Goal: Communication & Community: Answer question/provide support

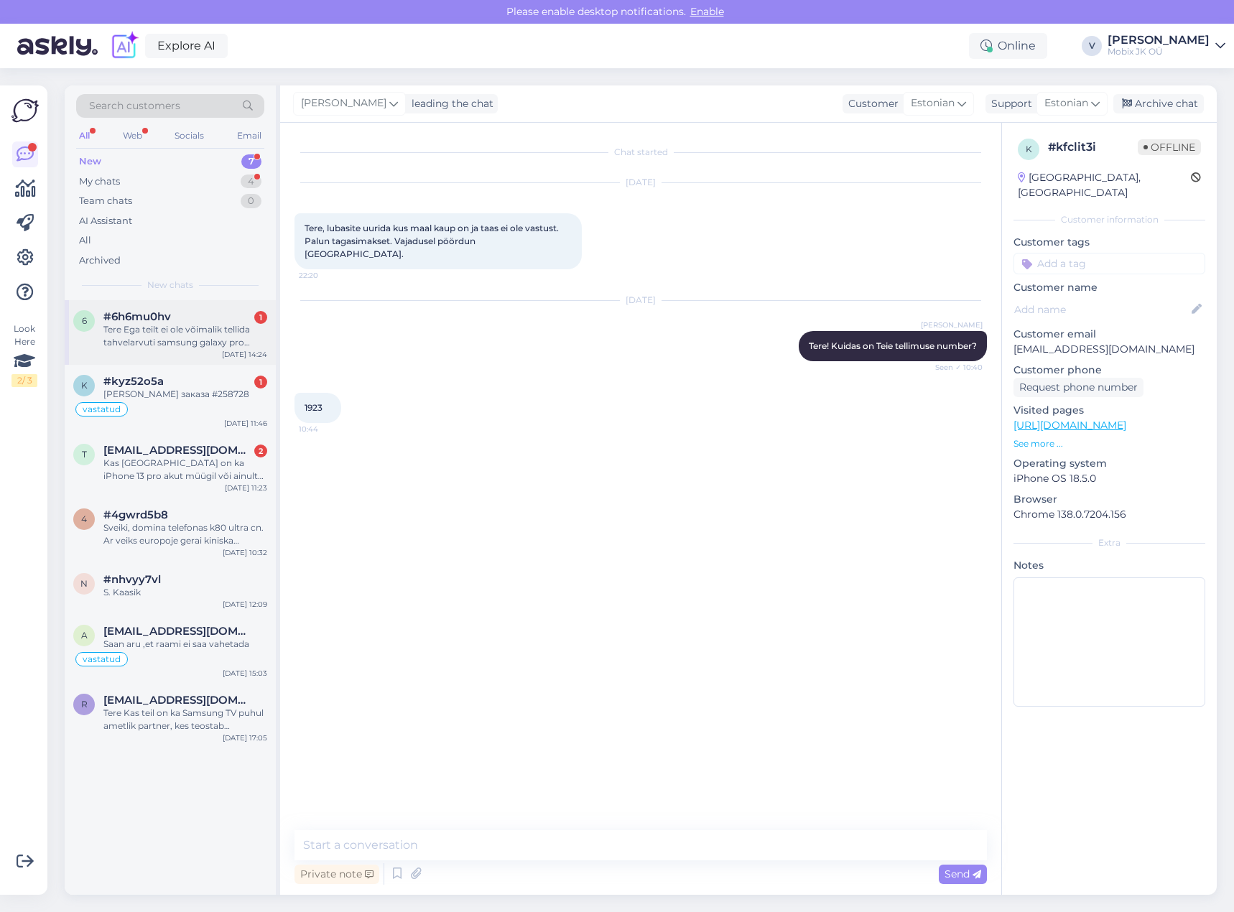
drag, startPoint x: 250, startPoint y: 317, endPoint x: 267, endPoint y: 305, distance: 20.5
click at [250, 316] on div "#6h6mu0hv 1" at bounding box center [185, 316] width 164 height 13
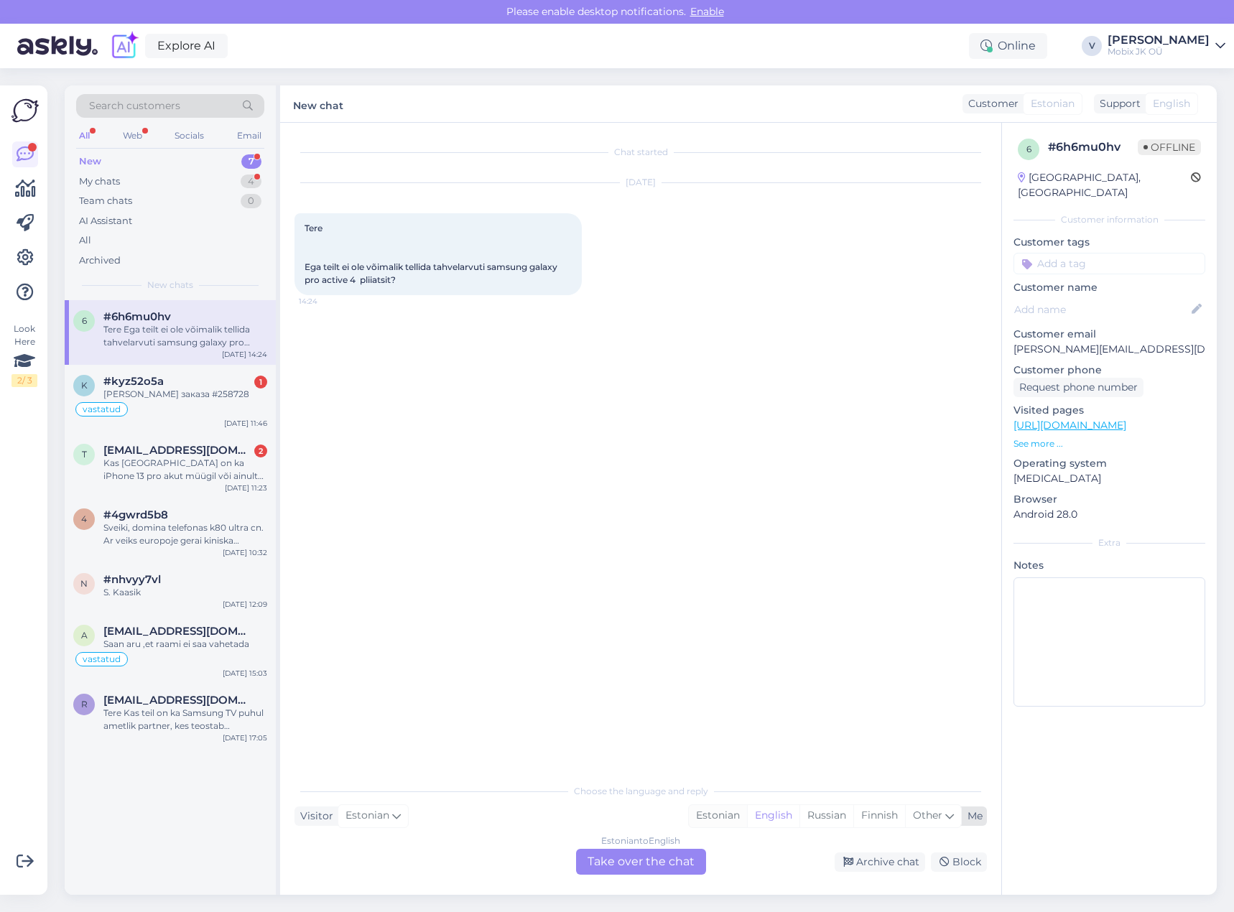
click at [720, 817] on div "Estonian" at bounding box center [718, 816] width 58 height 22
click at [644, 853] on div "Estonian to Estonian Take over the chat" at bounding box center [641, 862] width 130 height 26
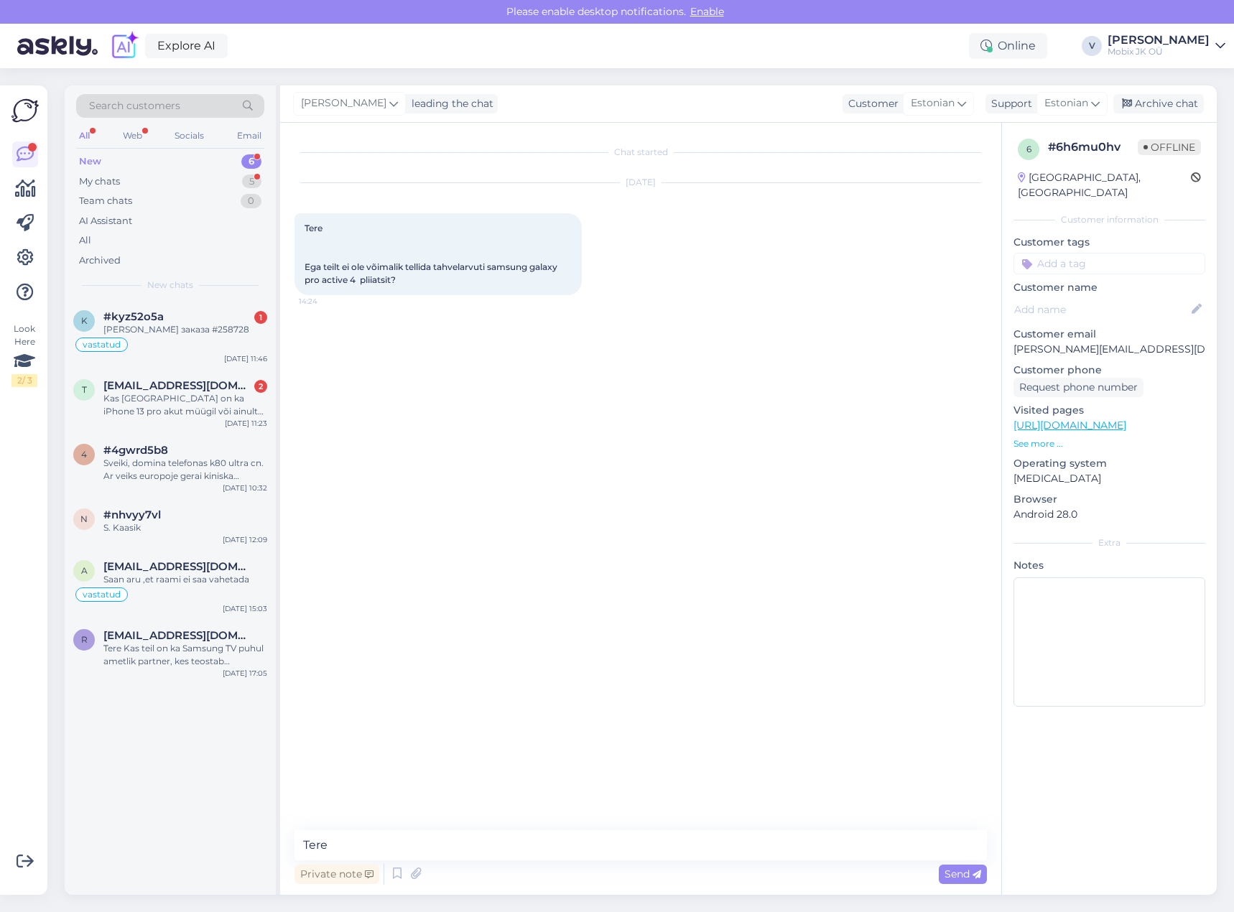
type textarea "Tere!"
drag, startPoint x: 777, startPoint y: 843, endPoint x: 794, endPoint y: 836, distance: 17.7
click at [777, 843] on textarea at bounding box center [641, 845] width 693 height 30
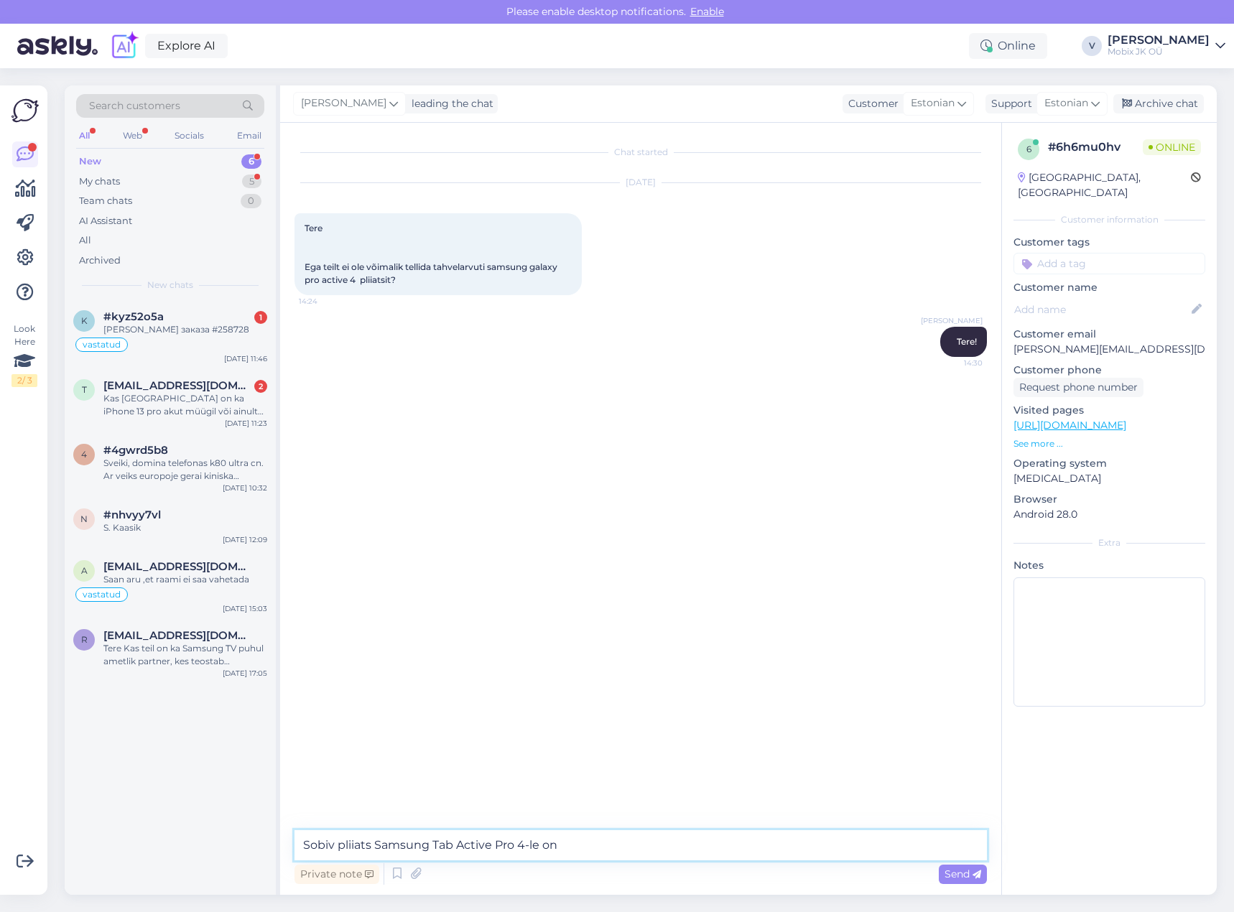
paste textarea "[URL][DOMAIN_NAME]"
type textarea "Sobiv pliiats Samsung Tab Active Pro 4-le on [URL][DOMAIN_NAME]"
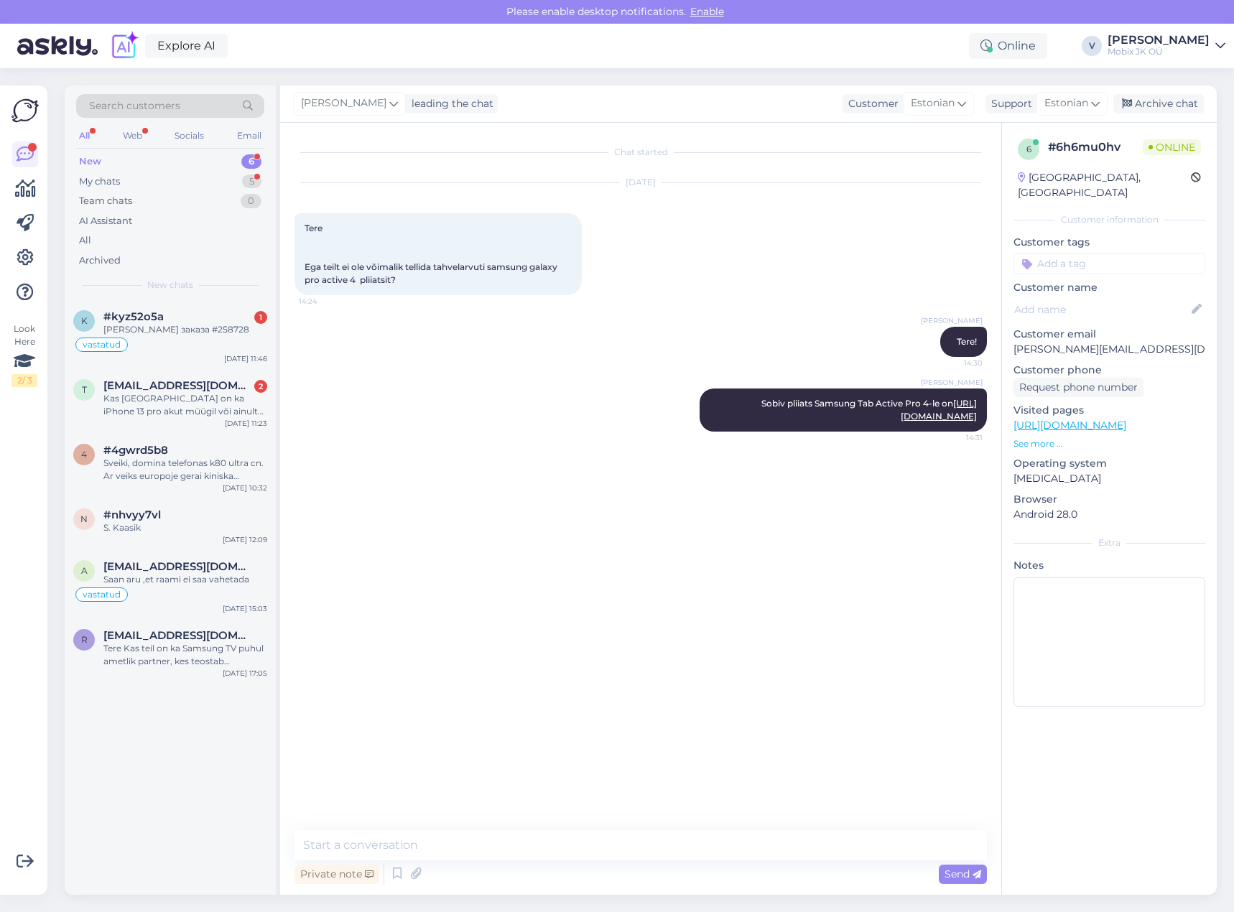
click at [1133, 253] on input at bounding box center [1110, 264] width 192 height 22
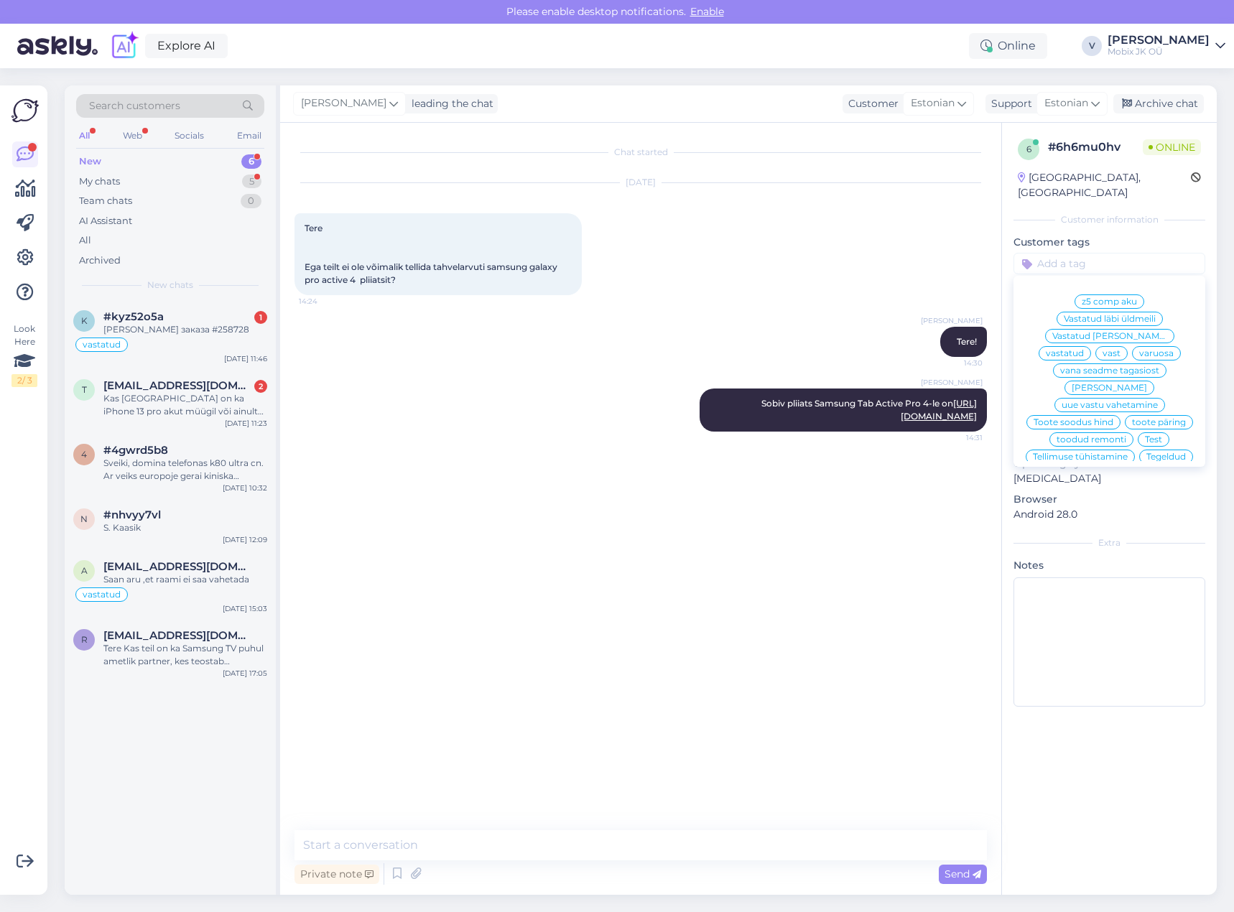
click at [1084, 349] on span "vastatud" at bounding box center [1065, 353] width 38 height 9
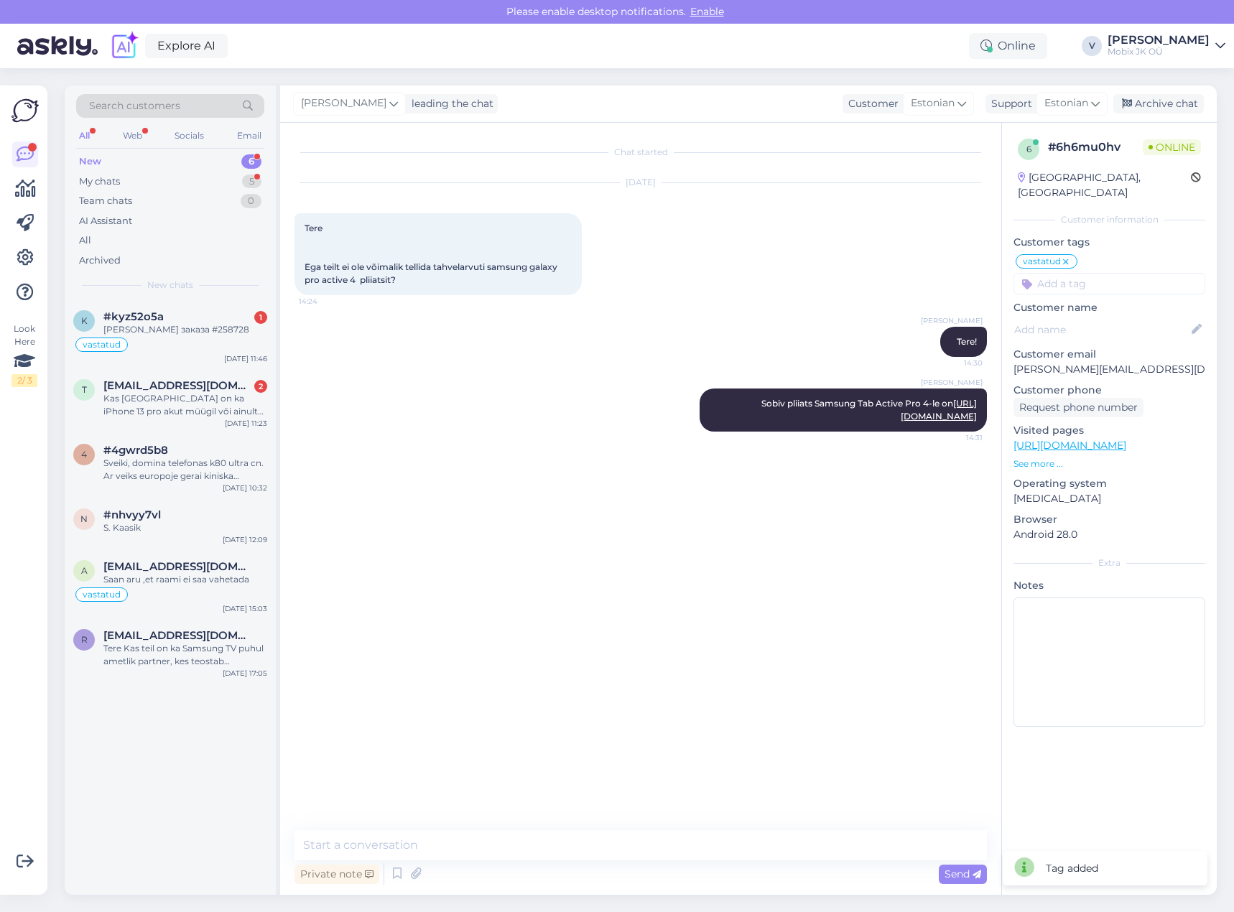
drag, startPoint x: 1147, startPoint y: 103, endPoint x: 1135, endPoint y: 90, distance: 17.3
click at [1146, 102] on div "Archive chat" at bounding box center [1158, 103] width 91 height 19
click at [237, 413] on div "Kas [GEOGRAPHIC_DATA] on ka iPhone 13 pro akut müügil või ainult tellimisel?" at bounding box center [185, 405] width 164 height 26
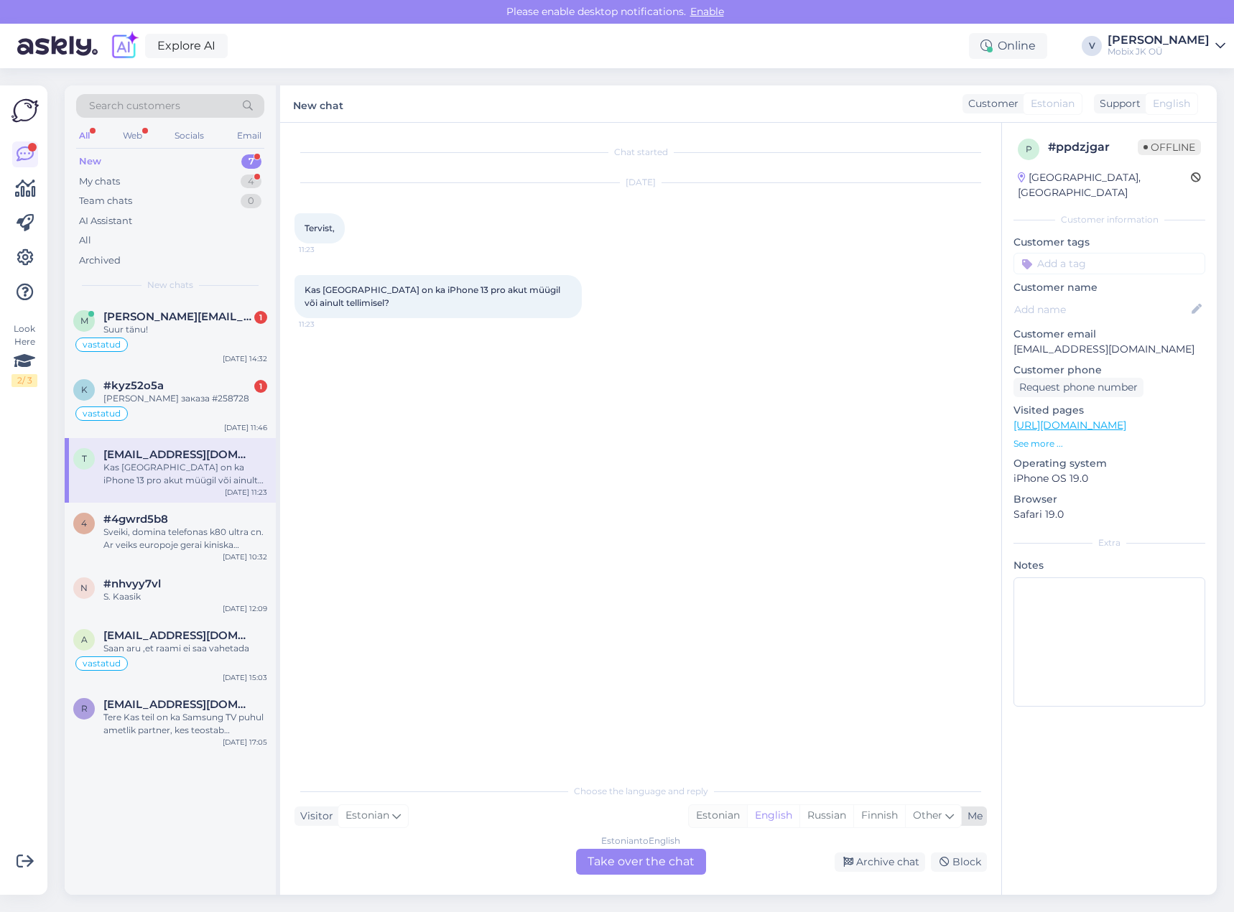
click at [716, 808] on div "Estonian" at bounding box center [718, 816] width 58 height 22
drag, startPoint x: 672, startPoint y: 856, endPoint x: 672, endPoint y: 848, distance: 8.6
click at [672, 856] on div "Estonian to Estonian Take over the chat" at bounding box center [641, 862] width 130 height 26
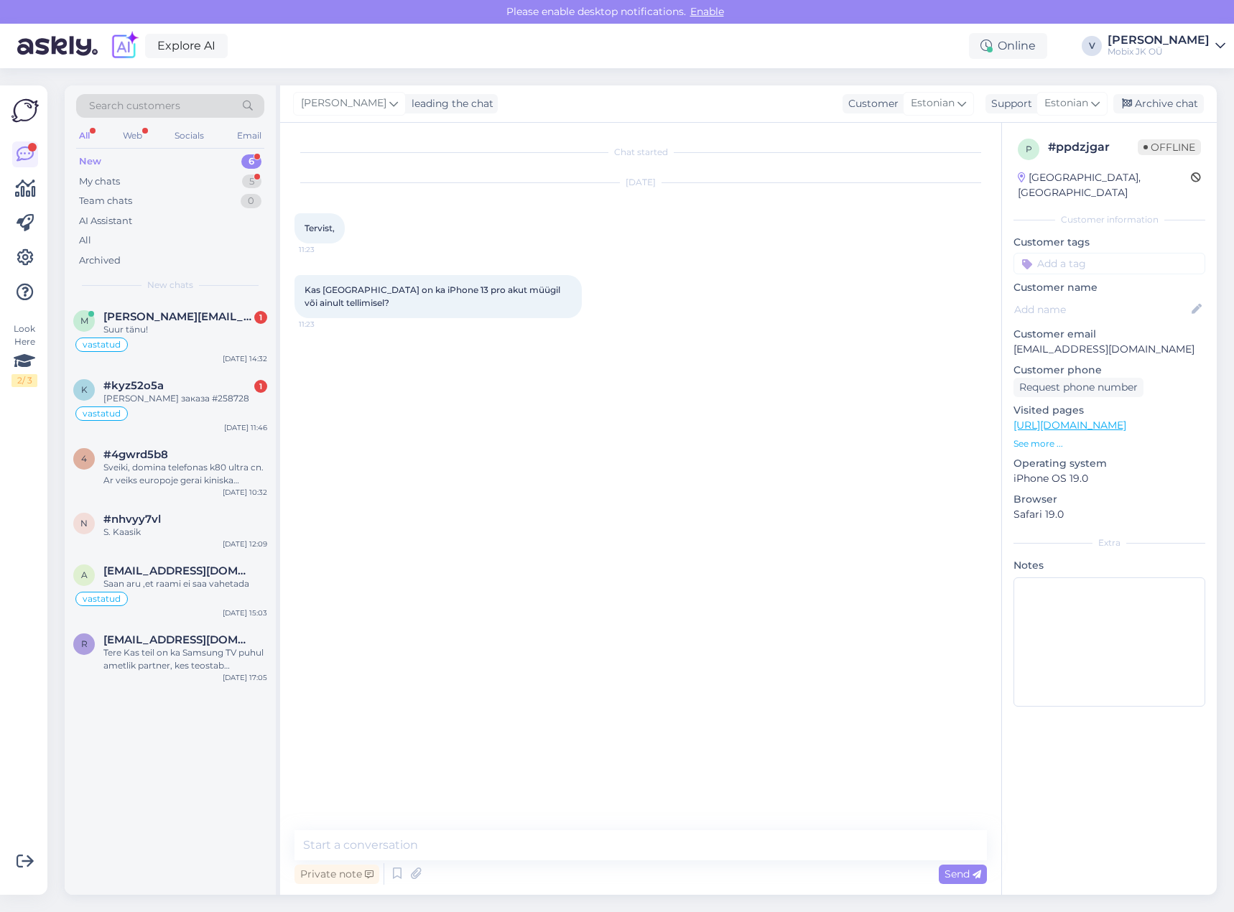
click at [672, 844] on textarea at bounding box center [641, 845] width 693 height 30
type textarea "Tere! Kohapeal ei ole akut iPhone 13 Pro mudelile, see on tellimisel."
click at [1120, 253] on input at bounding box center [1110, 264] width 192 height 22
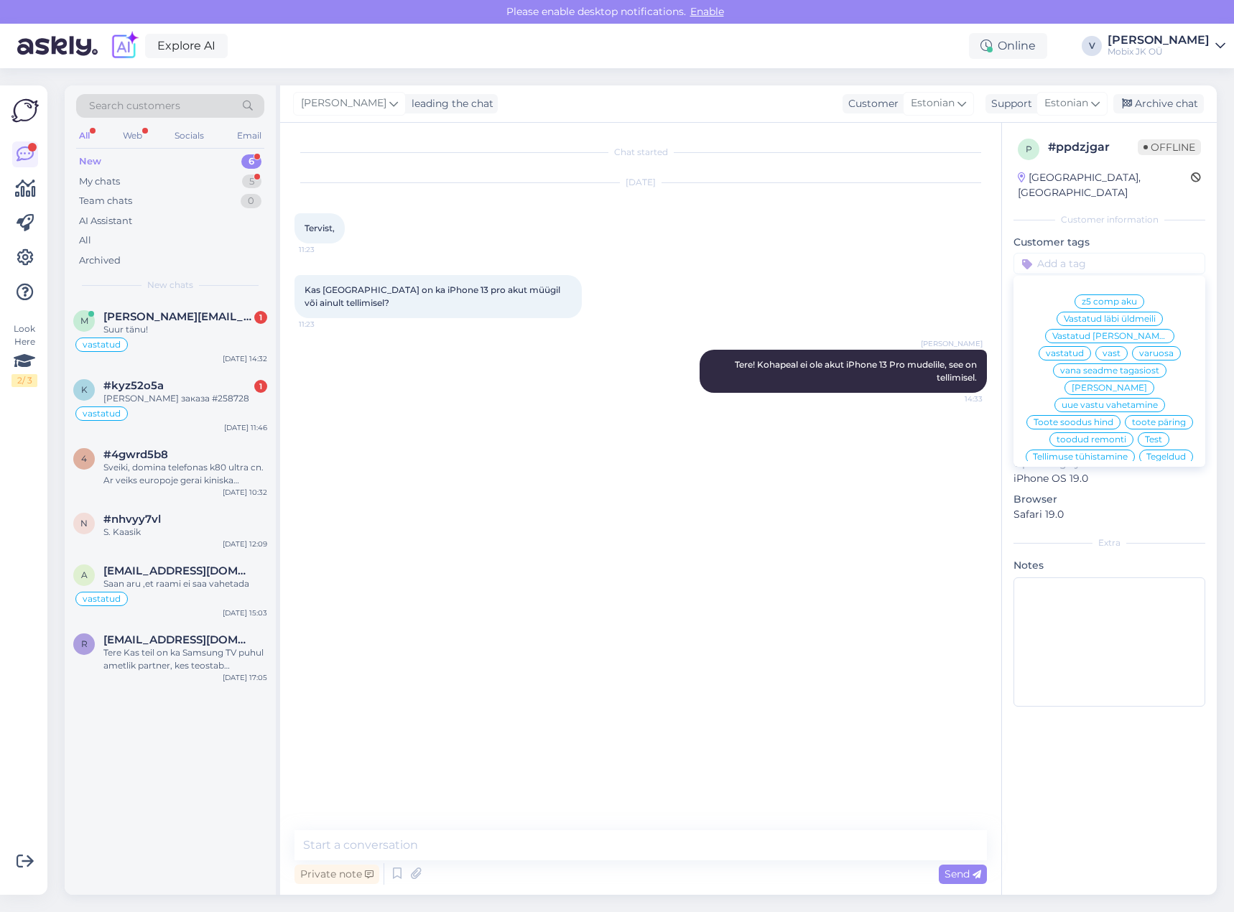
click at [1084, 349] on span "vastatud" at bounding box center [1065, 353] width 38 height 9
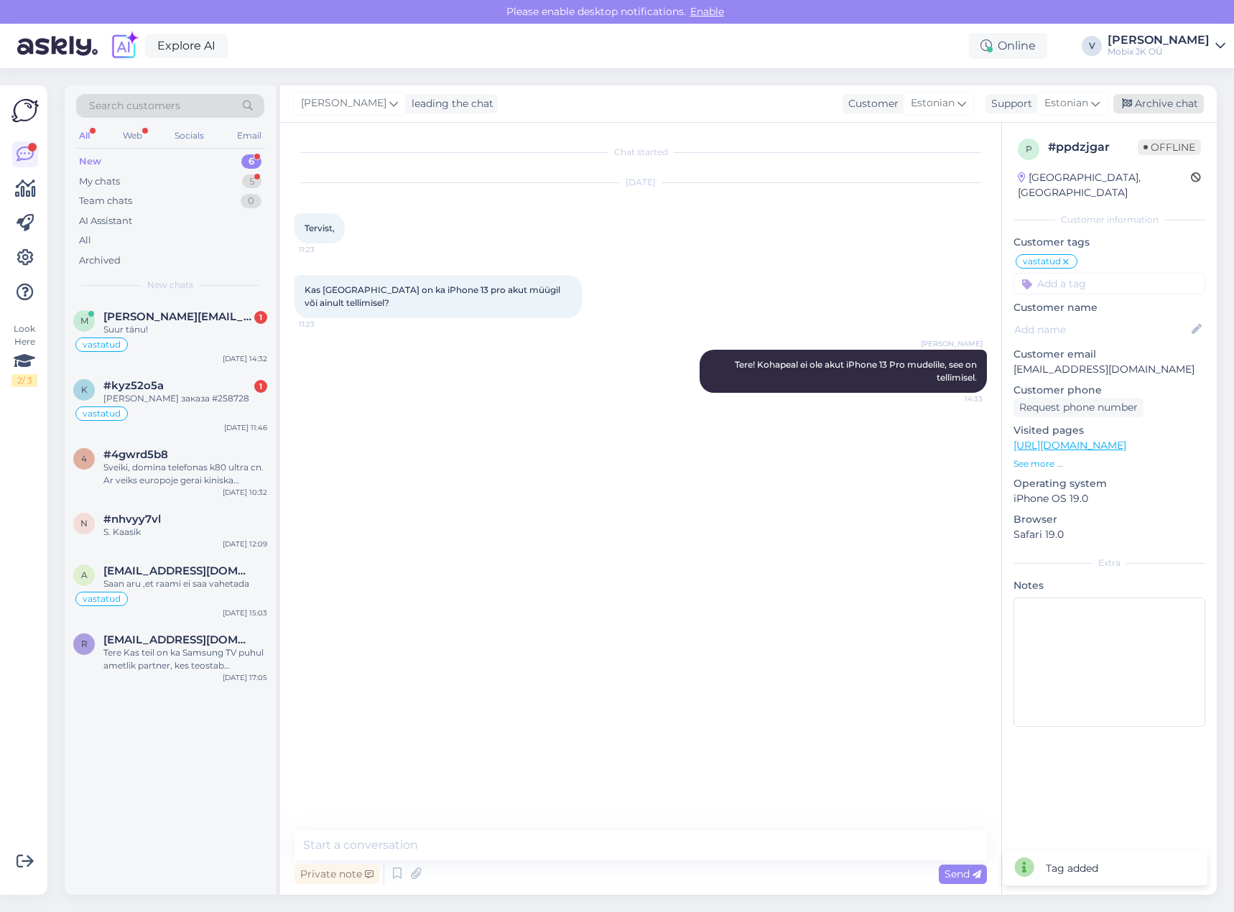
click at [1149, 106] on div "Archive chat" at bounding box center [1158, 103] width 91 height 19
click at [231, 324] on div "Suur tänu!" at bounding box center [185, 329] width 164 height 13
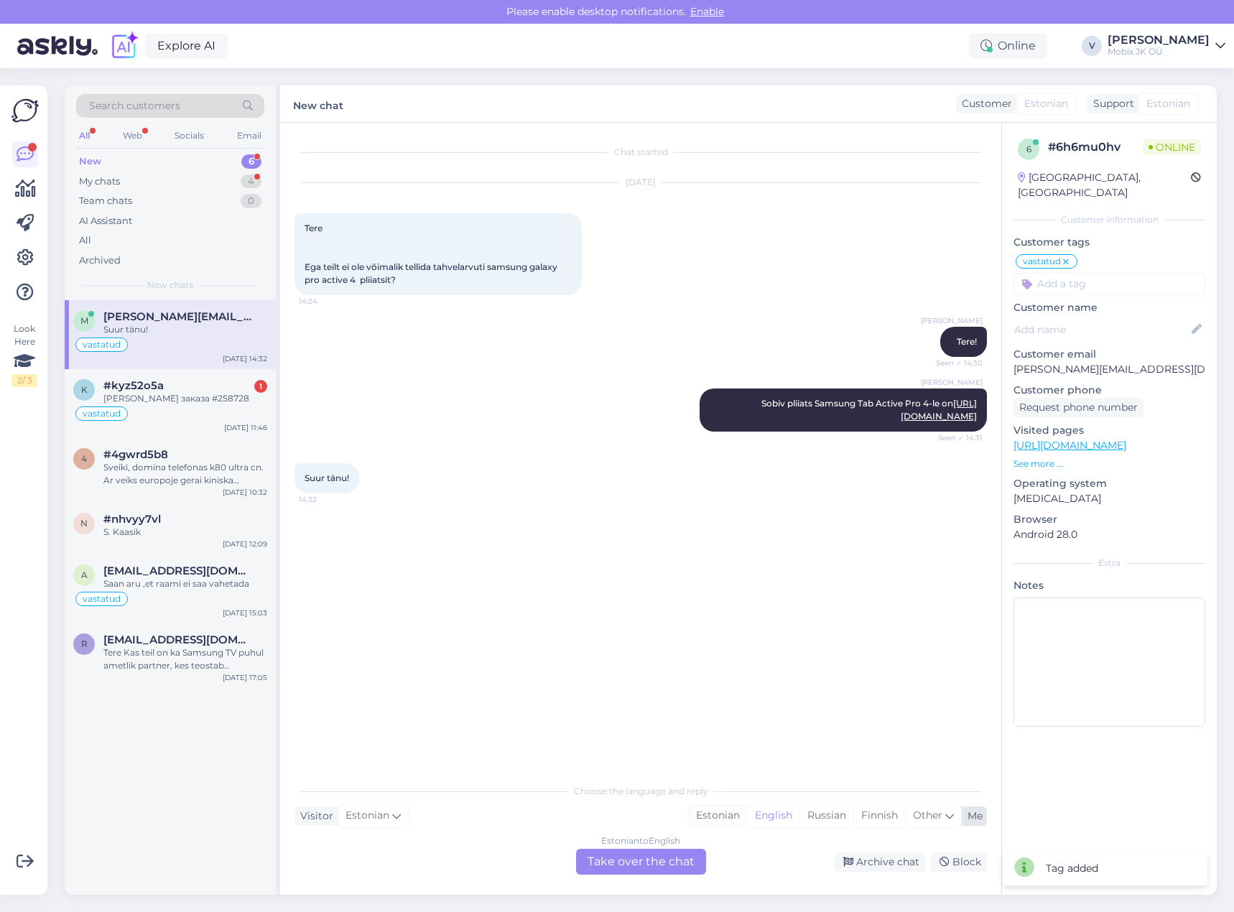
click at [700, 817] on div "Estonian" at bounding box center [718, 816] width 58 height 22
click at [660, 856] on div "Estonian to Estonian Take over the chat" at bounding box center [641, 862] width 130 height 26
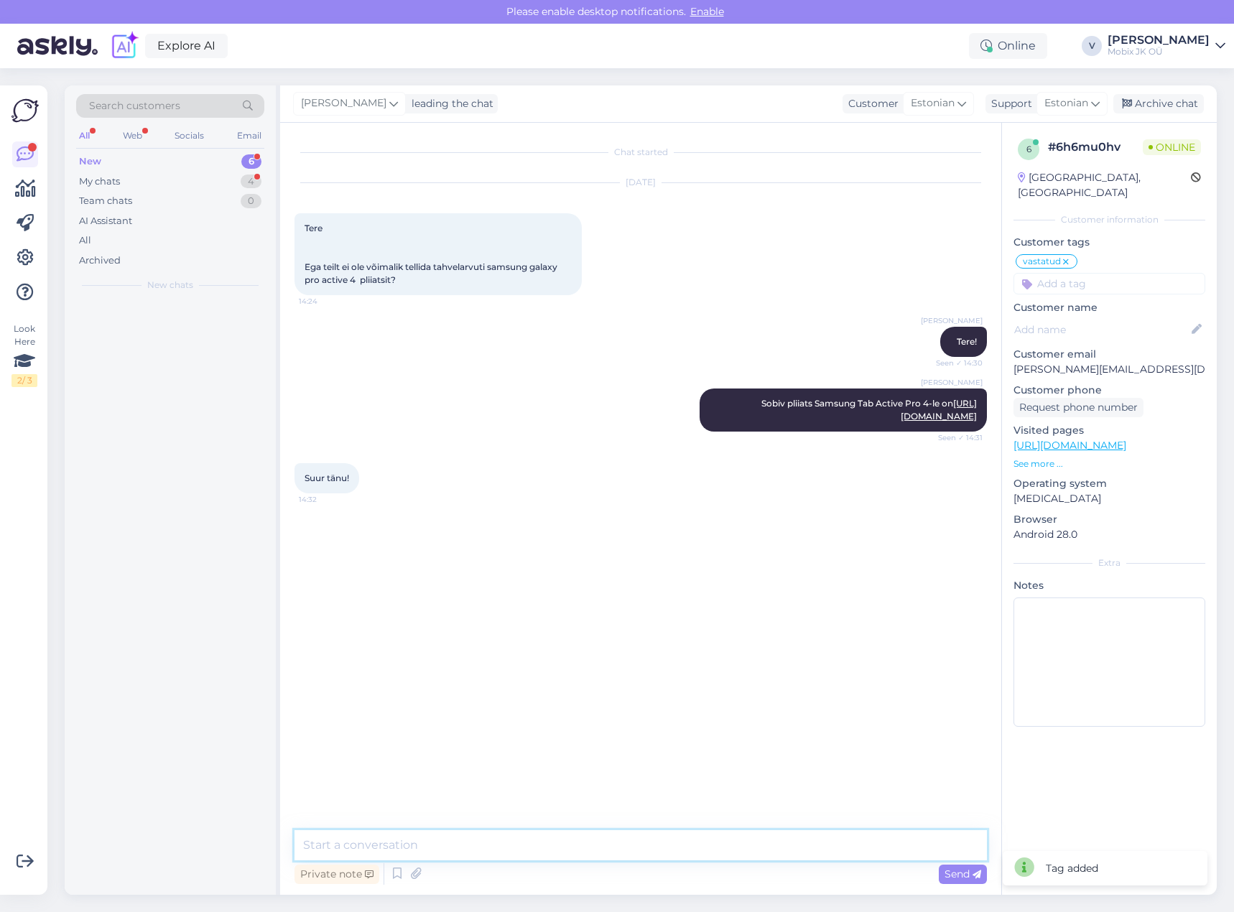
click at [661, 847] on textarea at bounding box center [641, 845] width 693 height 30
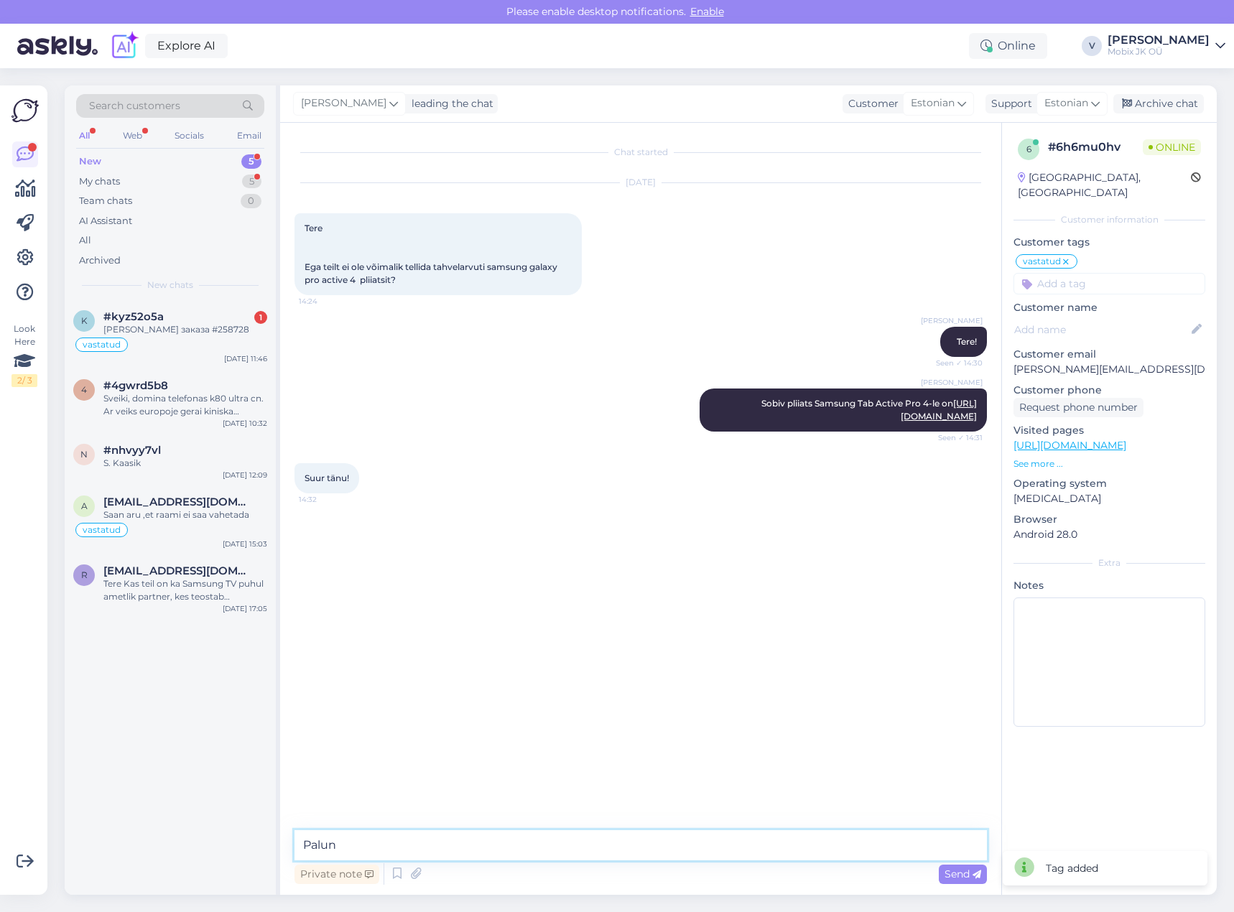
type textarea "Palun!"
drag, startPoint x: 1154, startPoint y: 97, endPoint x: 949, endPoint y: 170, distance: 217.2
click at [1155, 103] on div "Archive chat" at bounding box center [1158, 103] width 91 height 19
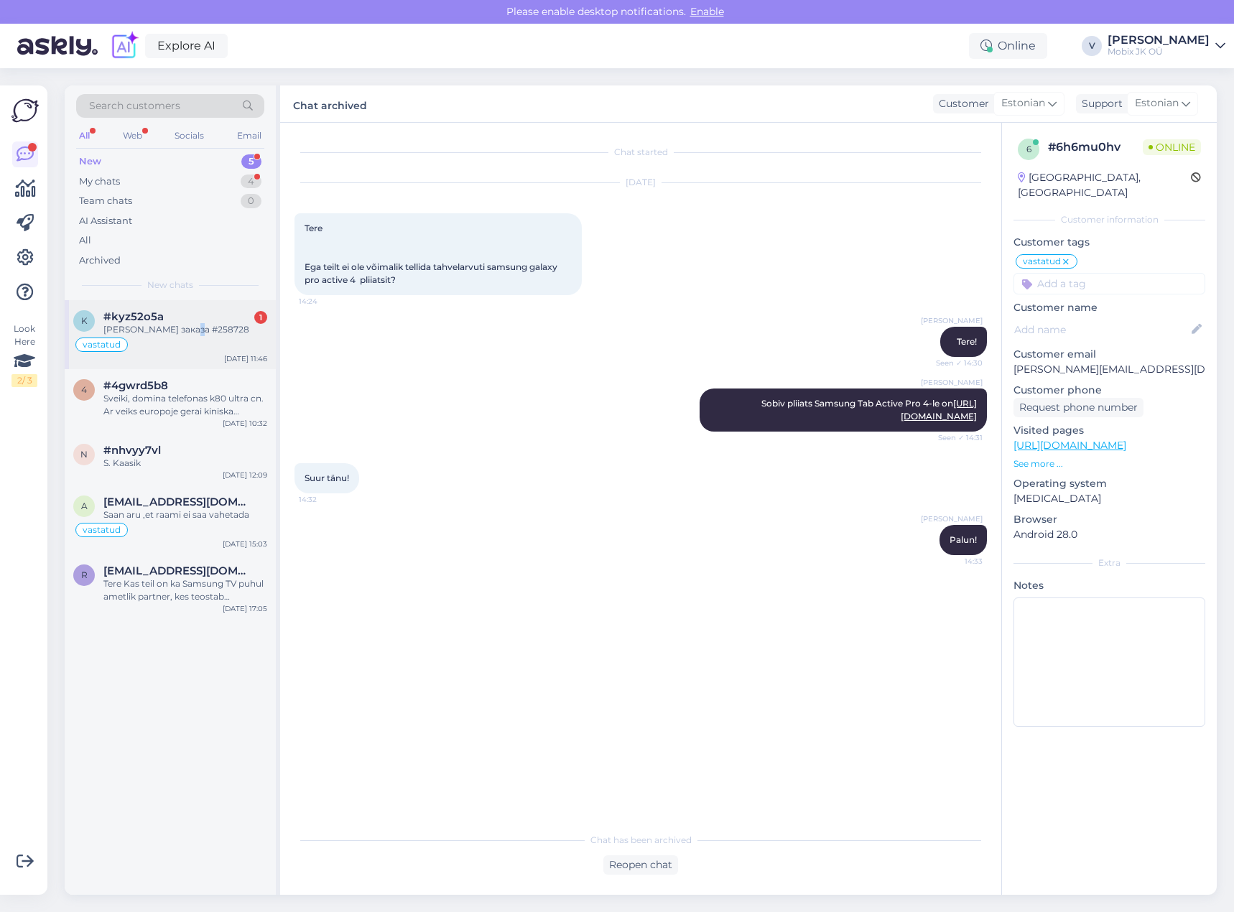
drag, startPoint x: 191, startPoint y: 330, endPoint x: 205, endPoint y: 320, distance: 17.4
click at [192, 330] on div "[PERSON_NAME] заказа #258728" at bounding box center [185, 329] width 164 height 13
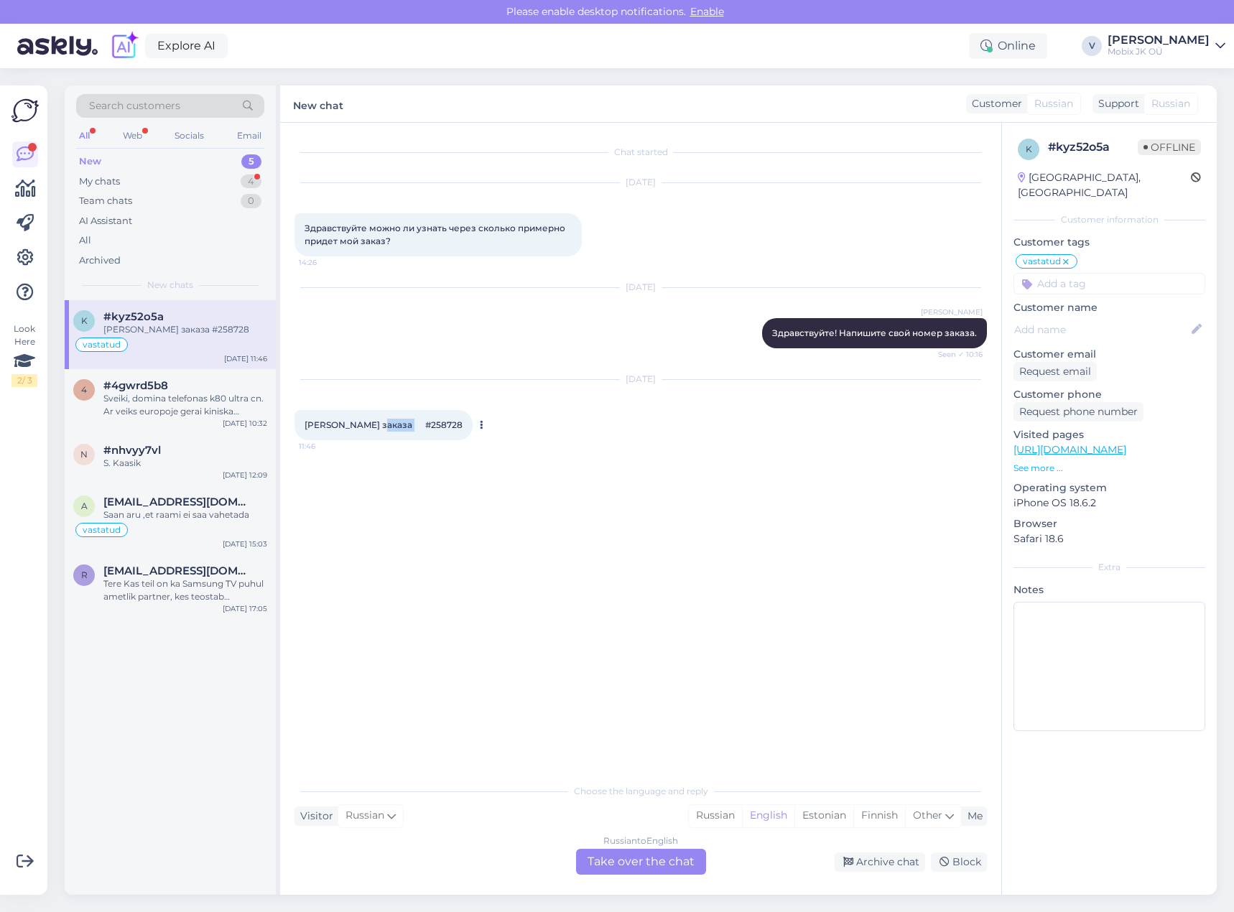
drag, startPoint x: 384, startPoint y: 422, endPoint x: 422, endPoint y: 423, distance: 37.4
click at [422, 423] on div "[PERSON_NAME] заказа #258728 11:46" at bounding box center [384, 425] width 178 height 30
copy span "258728"
click at [718, 817] on div "Russian" at bounding box center [715, 816] width 53 height 22
drag, startPoint x: 692, startPoint y: 869, endPoint x: 688, endPoint y: 851, distance: 17.6
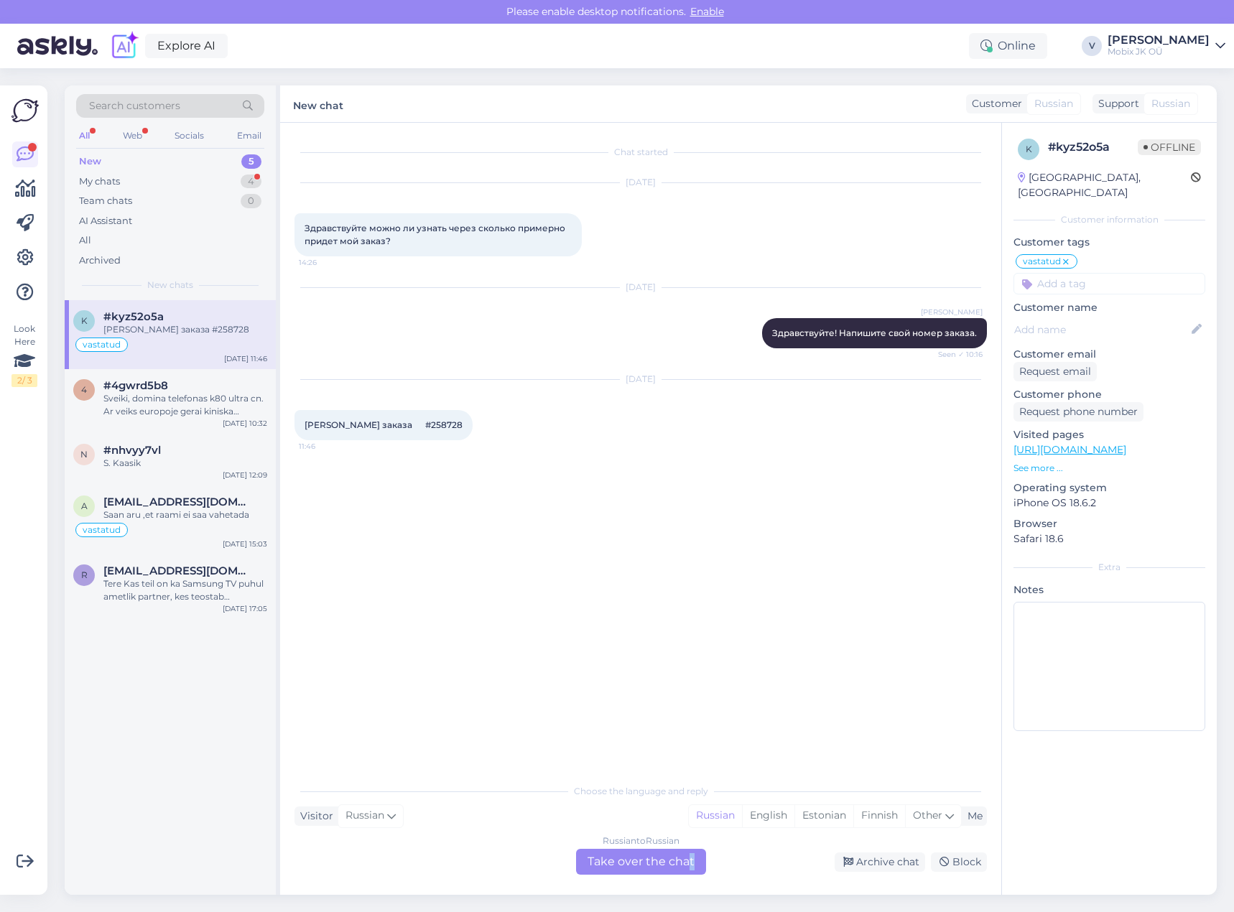
click at [691, 866] on div "Russian to Russian Take over the chat" at bounding box center [641, 862] width 130 height 26
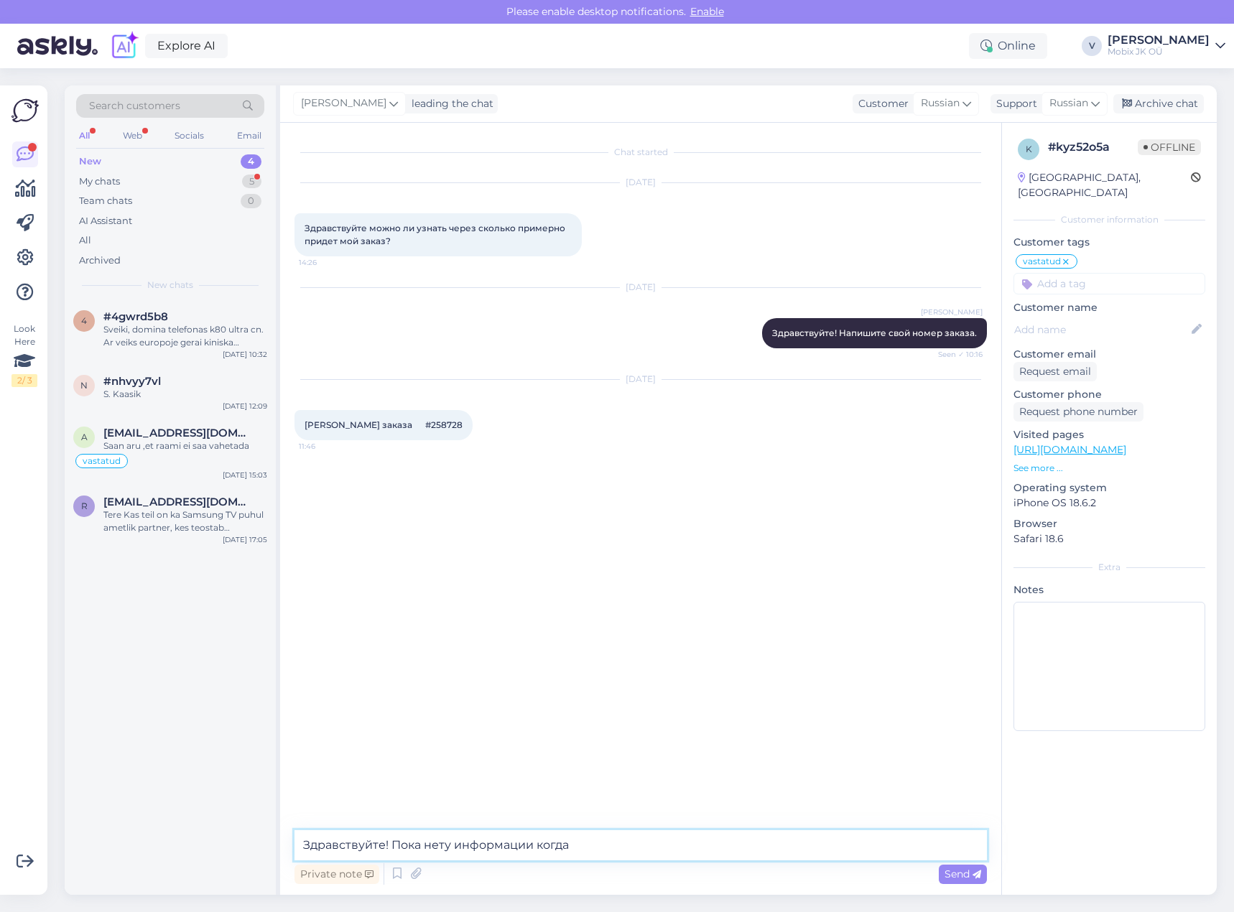
click at [656, 836] on textarea "Здравствуйте! Пока нету информации когда" at bounding box center [641, 845] width 693 height 30
paste textarea "Canon Powershot G7 X Mark II"
click at [743, 851] on textarea "Здравствуйте! Пока нету информации когда Canon Powershot G7 X Mark II" at bounding box center [641, 845] width 693 height 30
paste textarea "III"
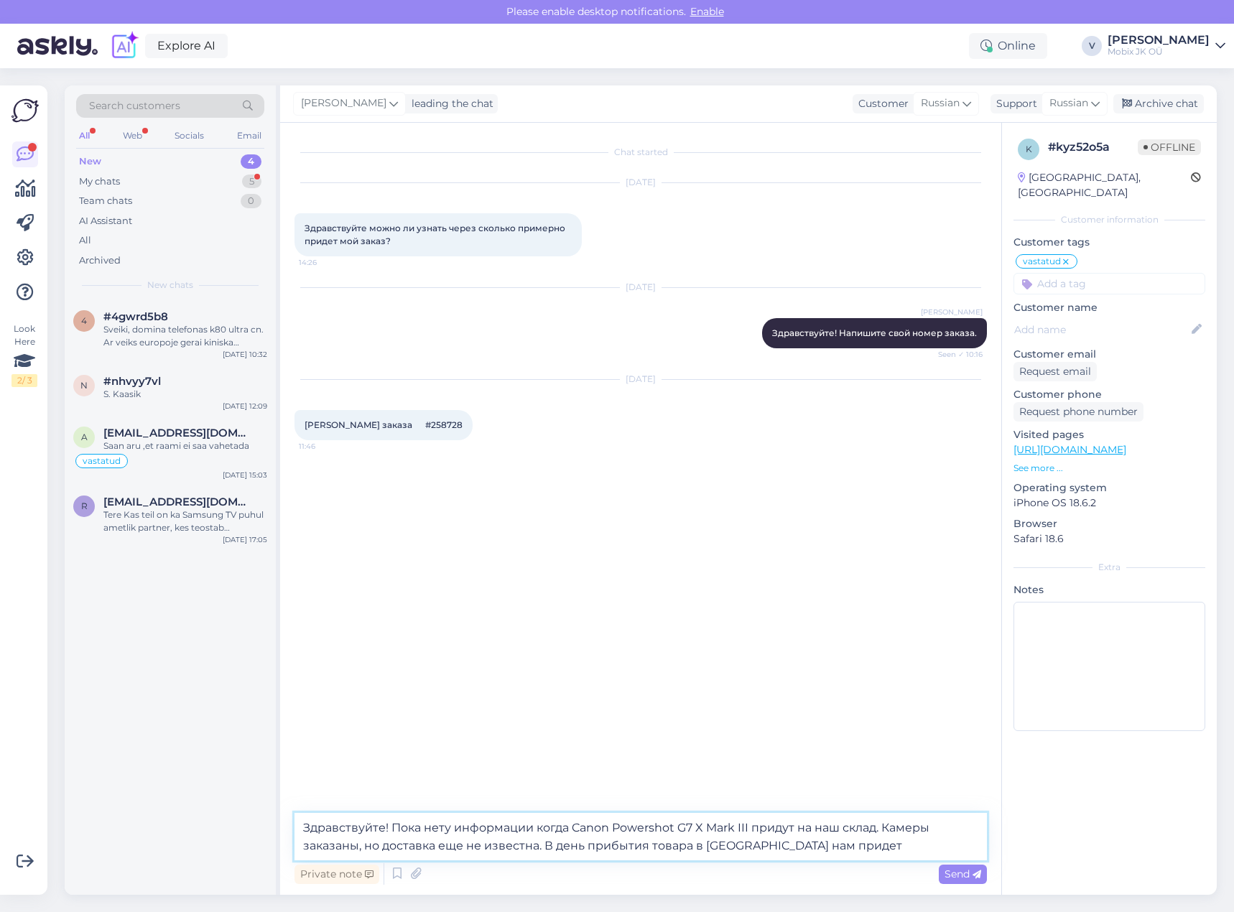
type textarea "Здравствуйте! Пока нету информации когда Canon Powershot G7 X Mark III придут н…"
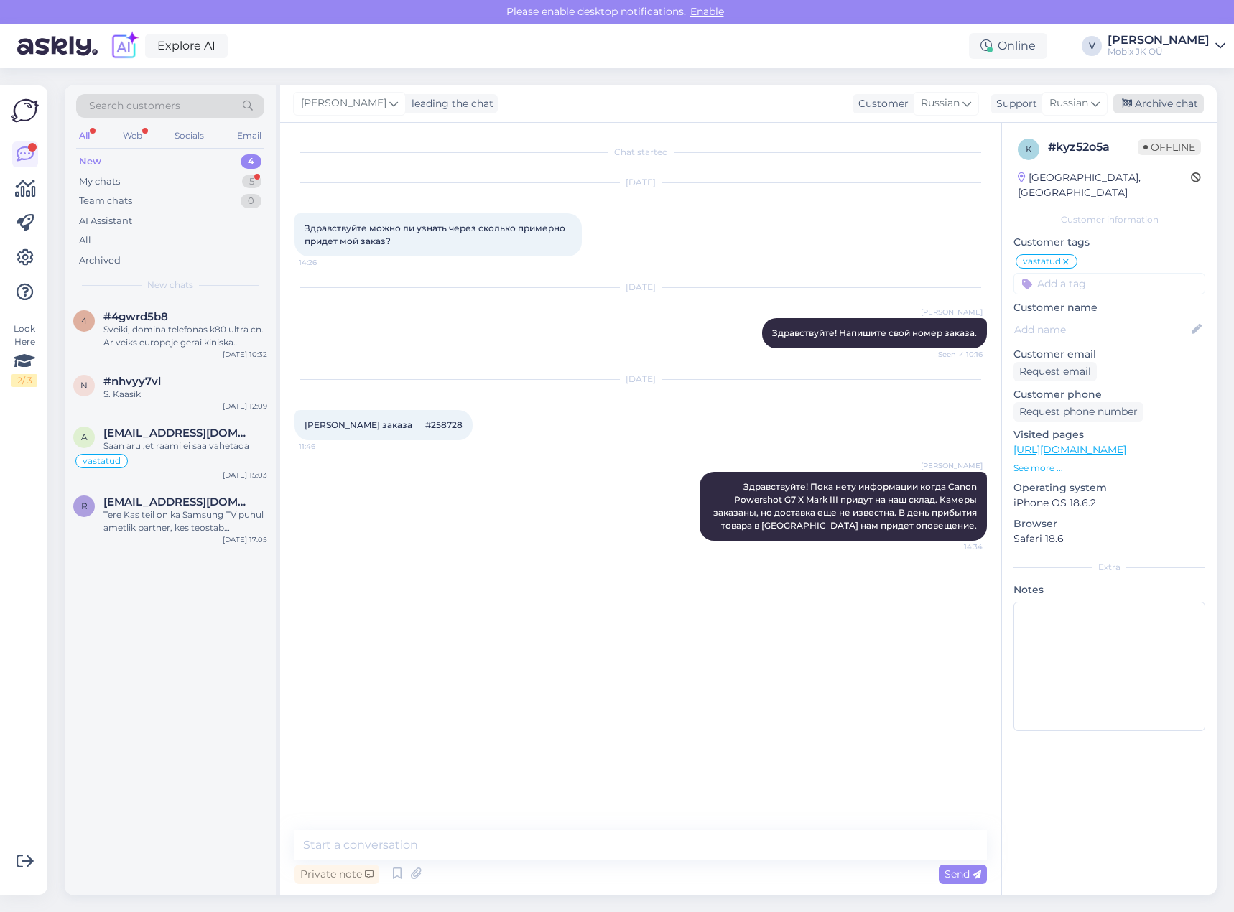
click at [1152, 107] on div "Archive chat" at bounding box center [1158, 103] width 91 height 19
